Goal: Information Seeking & Learning: Learn about a topic

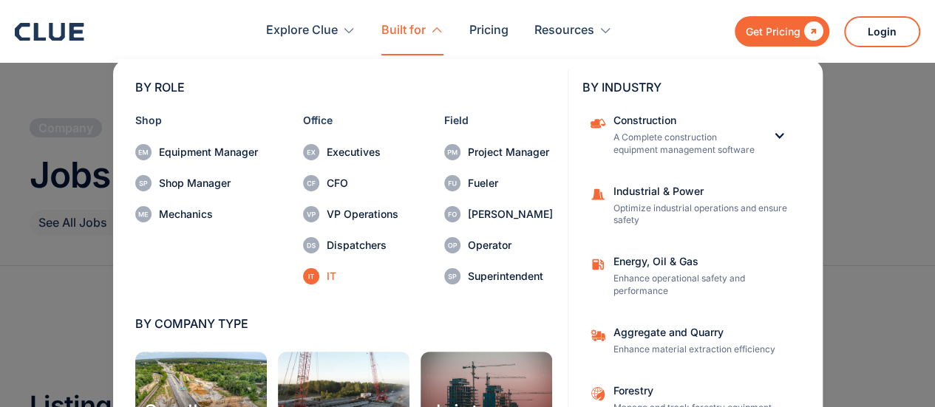
click at [328, 279] on div "IT" at bounding box center [363, 276] width 72 height 10
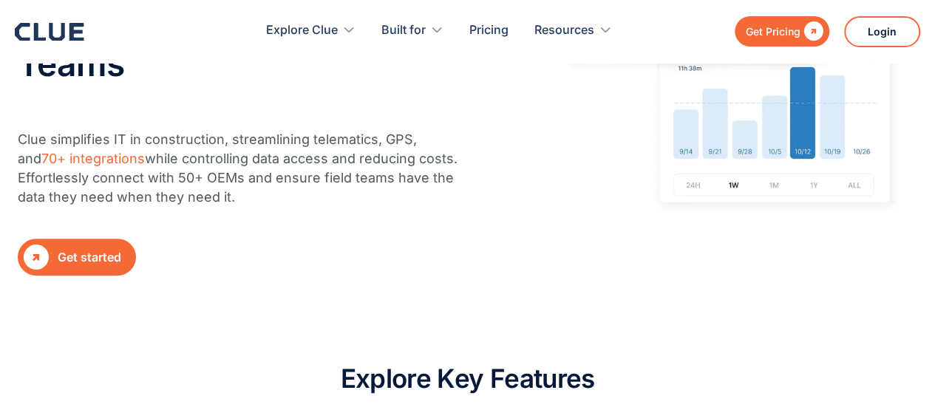
scroll to position [238, 0]
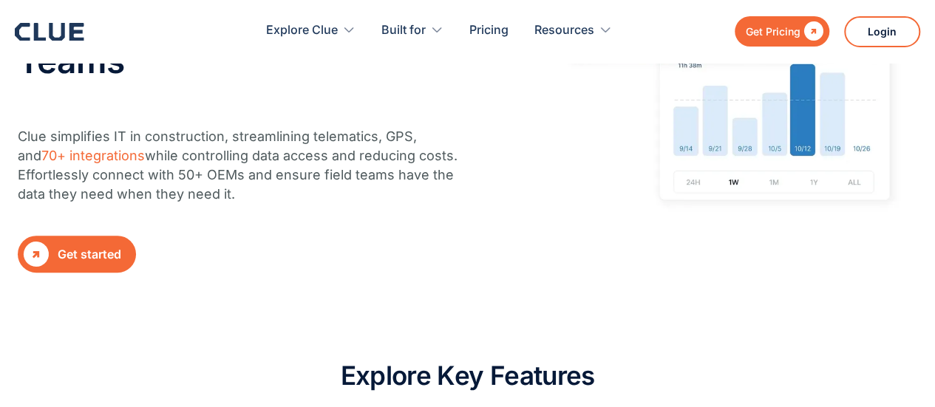
click at [90, 265] on link " Get started" at bounding box center [77, 254] width 118 height 37
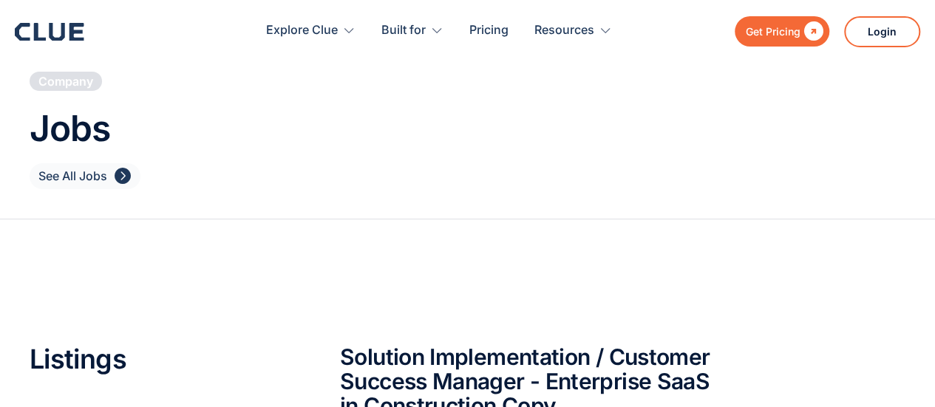
scroll to position [37, 0]
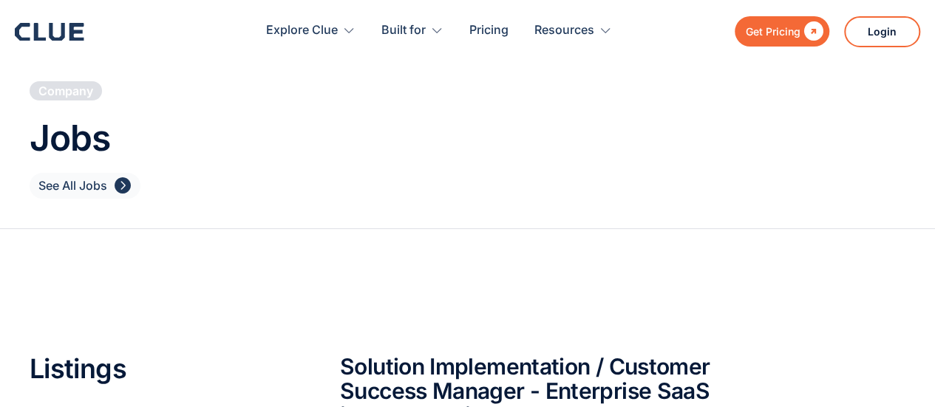
click at [53, 185] on div "See All Jobs" at bounding box center [72, 186] width 69 height 18
